Goal: Information Seeking & Learning: Learn about a topic

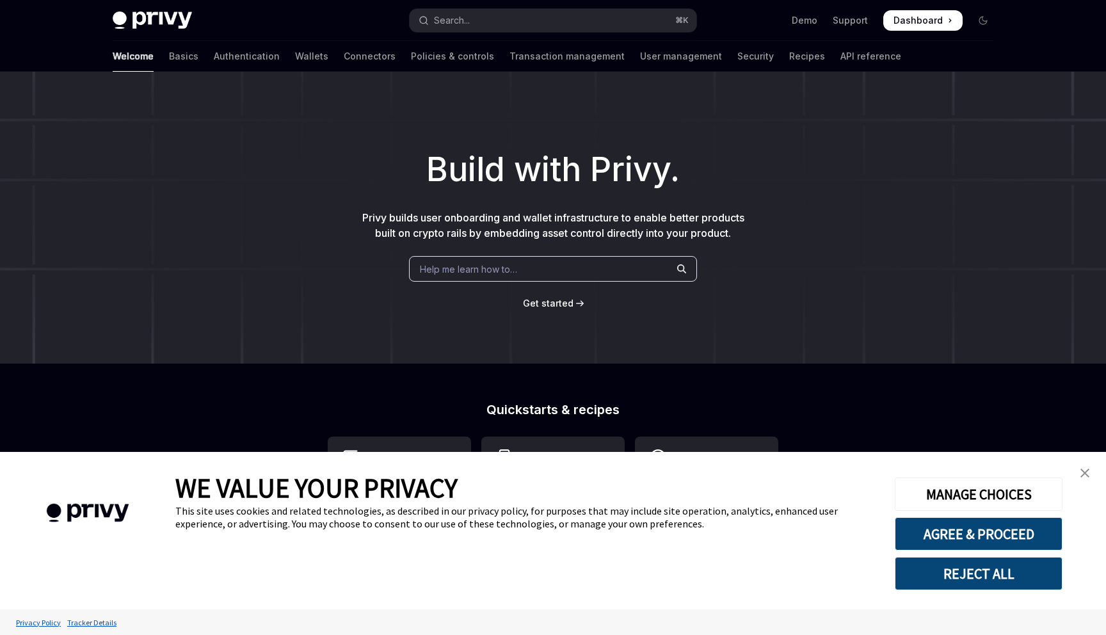
type textarea "*"
click at [957, 534] on button "AGREE & PROCEED" at bounding box center [979, 533] width 168 height 33
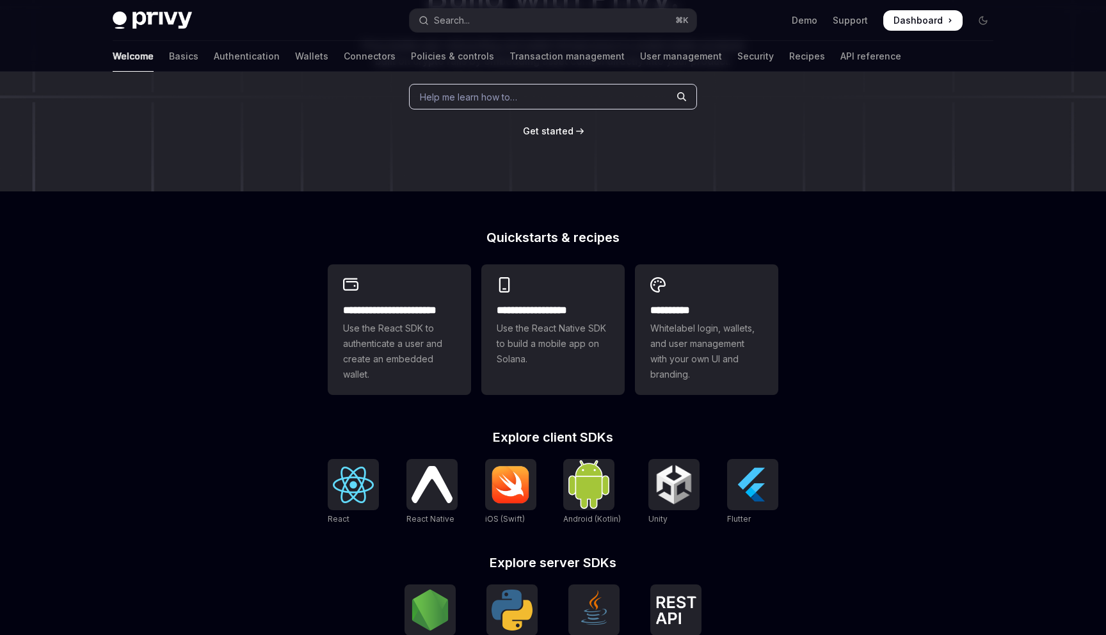
scroll to position [309, 0]
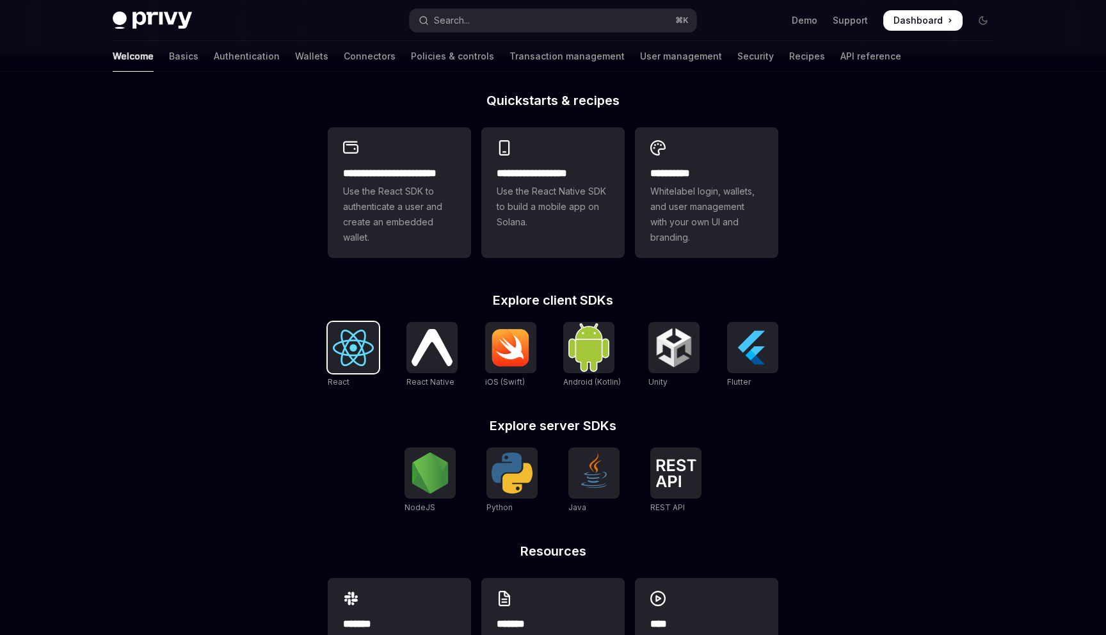
click at [359, 360] on img at bounding box center [353, 348] width 41 height 36
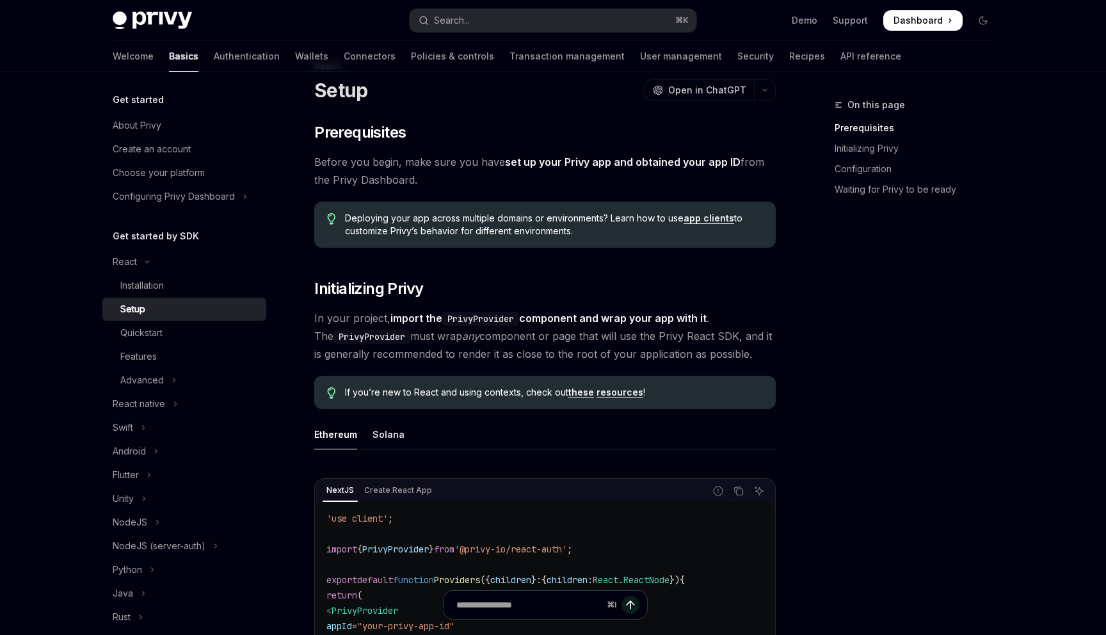
scroll to position [57, 0]
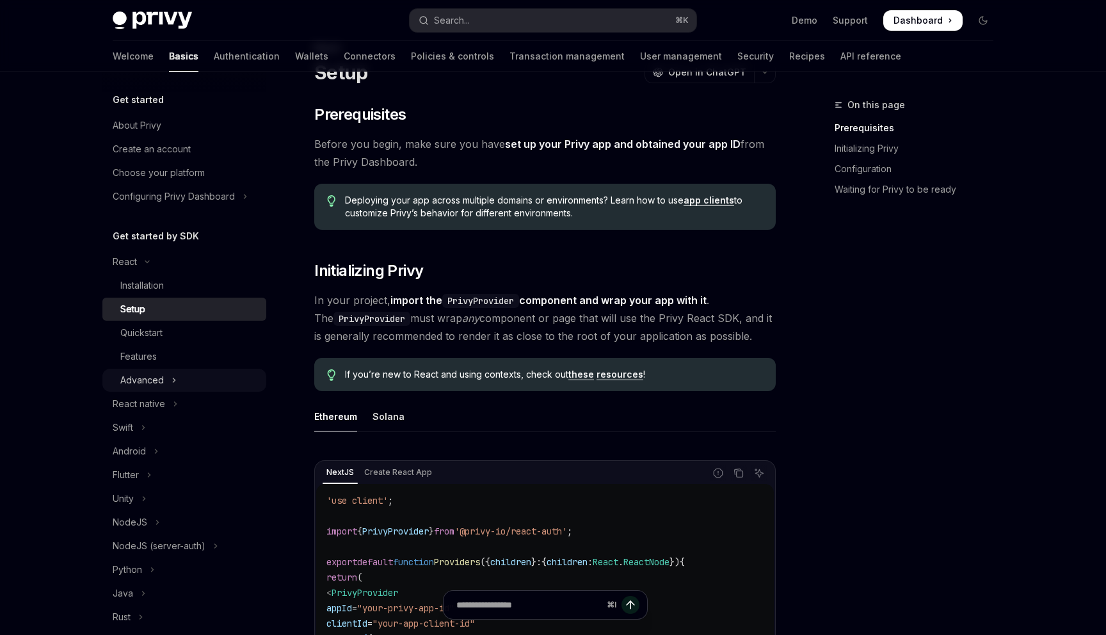
click at [204, 385] on button "Advanced" at bounding box center [184, 380] width 164 height 23
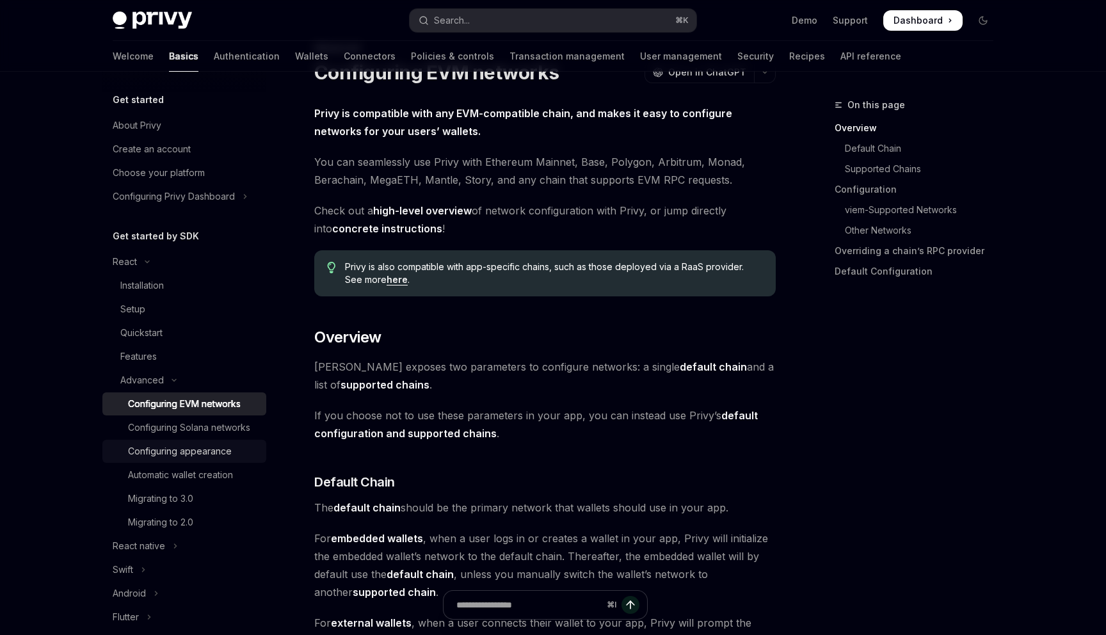
click at [232, 458] on div "Configuring appearance" at bounding box center [193, 450] width 131 height 15
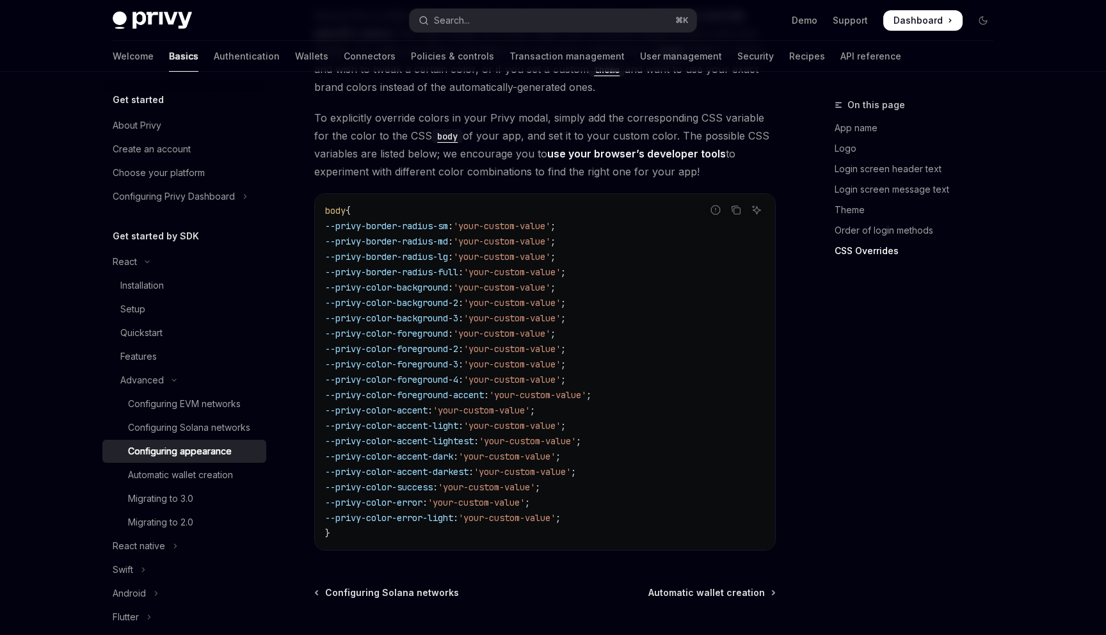
scroll to position [3198, 0]
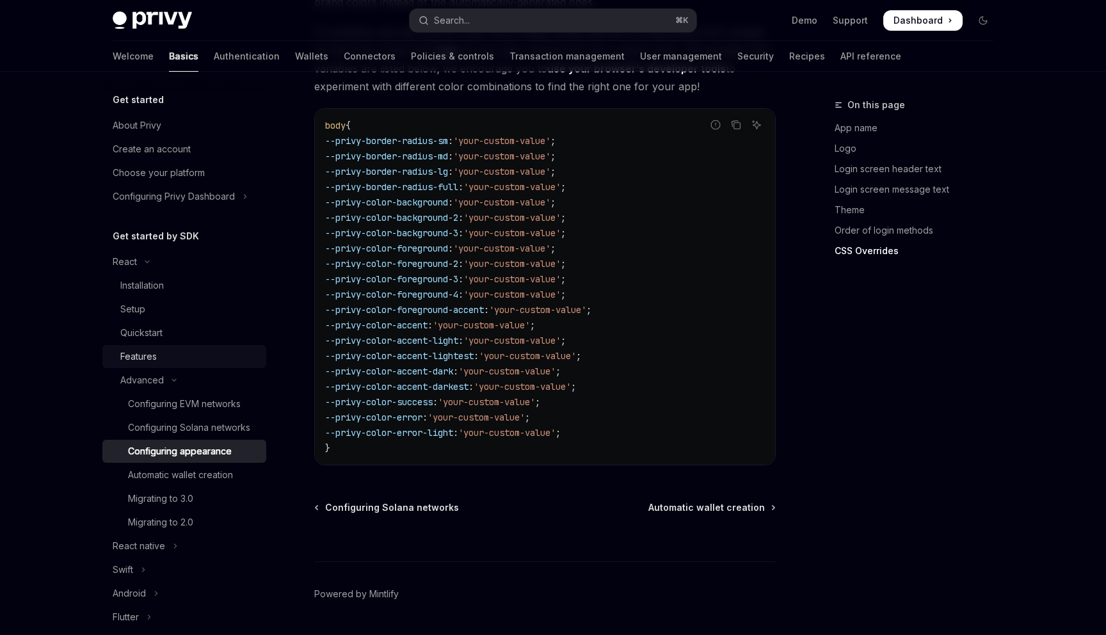
click at [223, 355] on div "Features" at bounding box center [189, 356] width 138 height 15
type textarea "*"
